Goal: Task Accomplishment & Management: Use online tool/utility

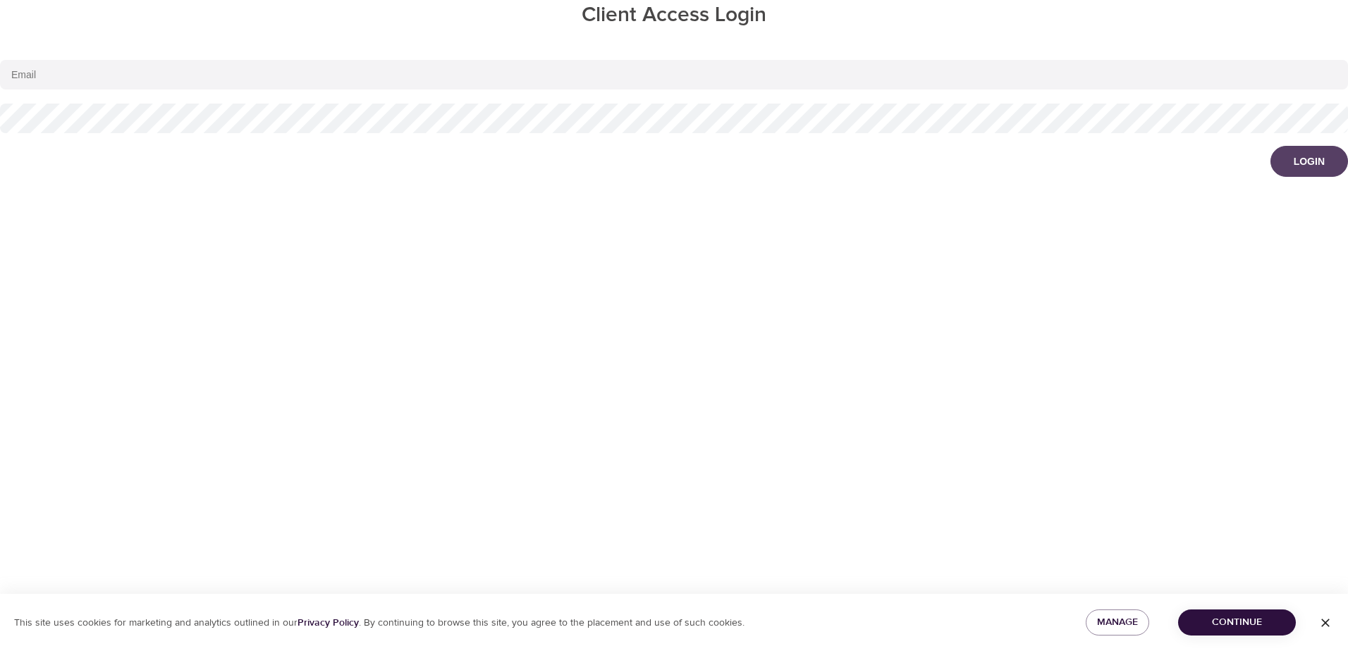
type input "[EMAIL_ADDRESS][DOMAIN_NAME]"
click at [1294, 164] on div "Login" at bounding box center [1309, 161] width 31 height 14
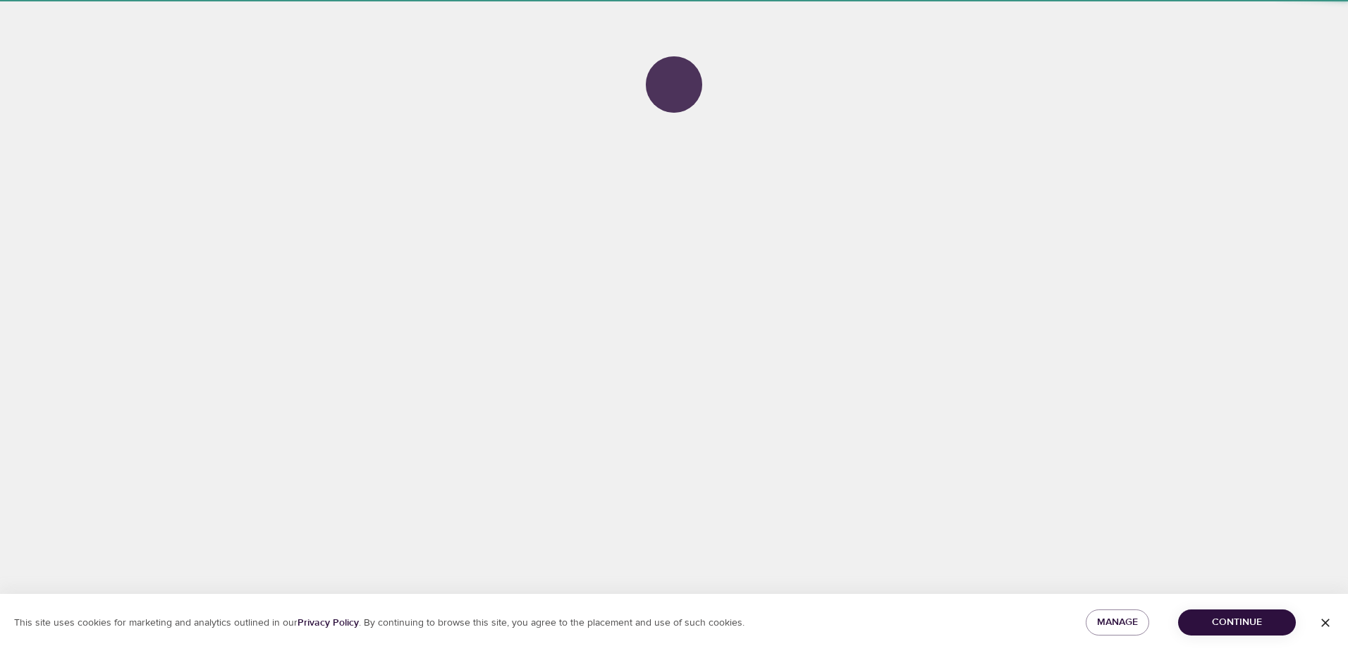
select select "577"
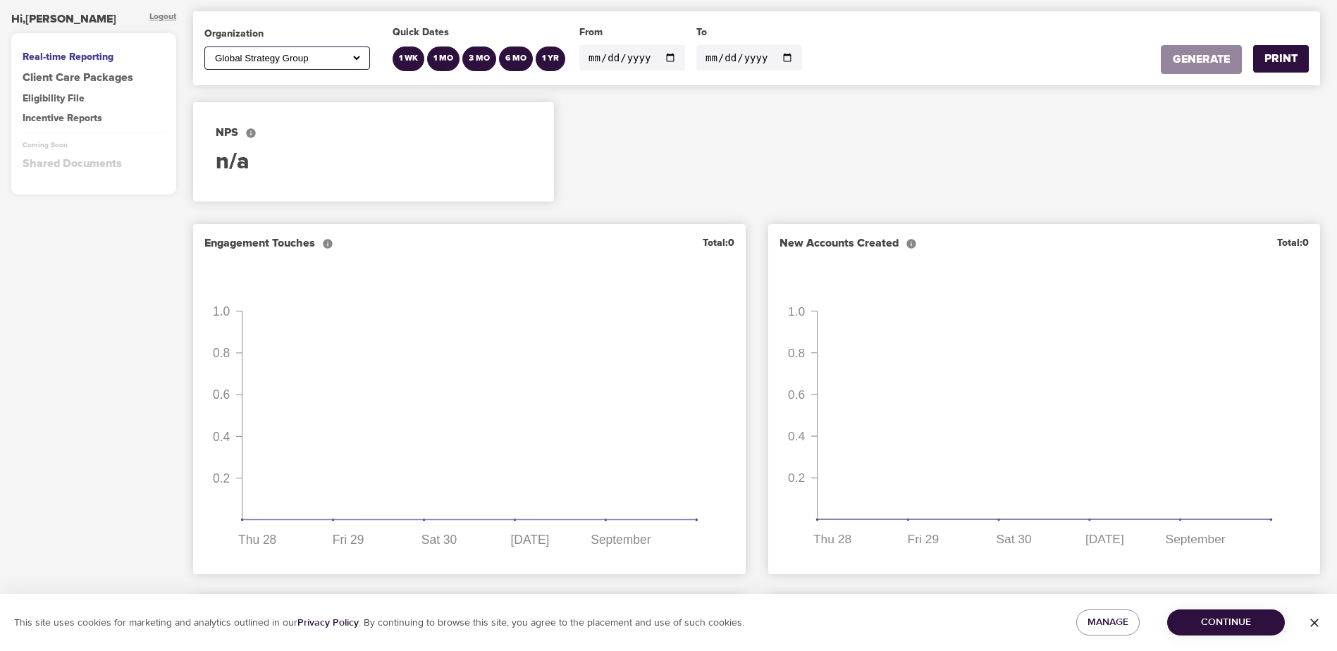
click at [71, 101] on div "Eligibility File" at bounding box center [94, 99] width 142 height 14
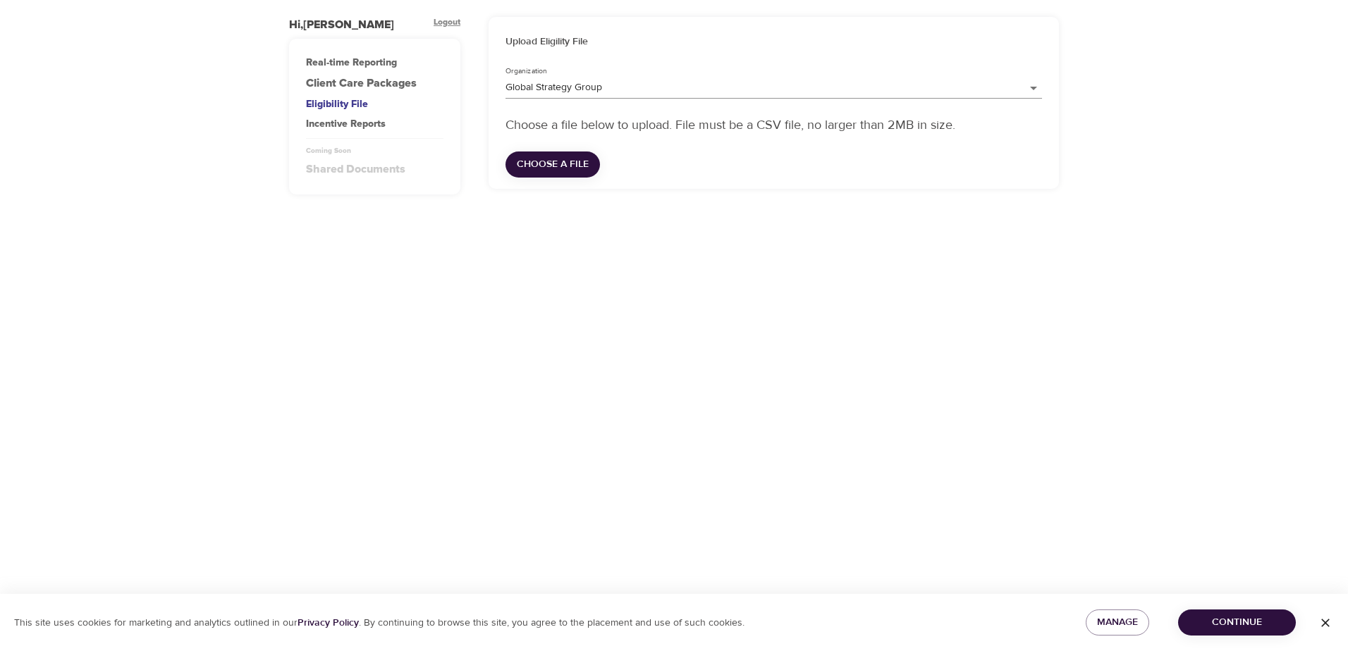
click at [566, 164] on span "Choose a file" at bounding box center [553, 165] width 72 height 18
click at [1231, 622] on span "Continue" at bounding box center [1236, 623] width 95 height 18
